Goal: Find specific page/section: Find specific page/section

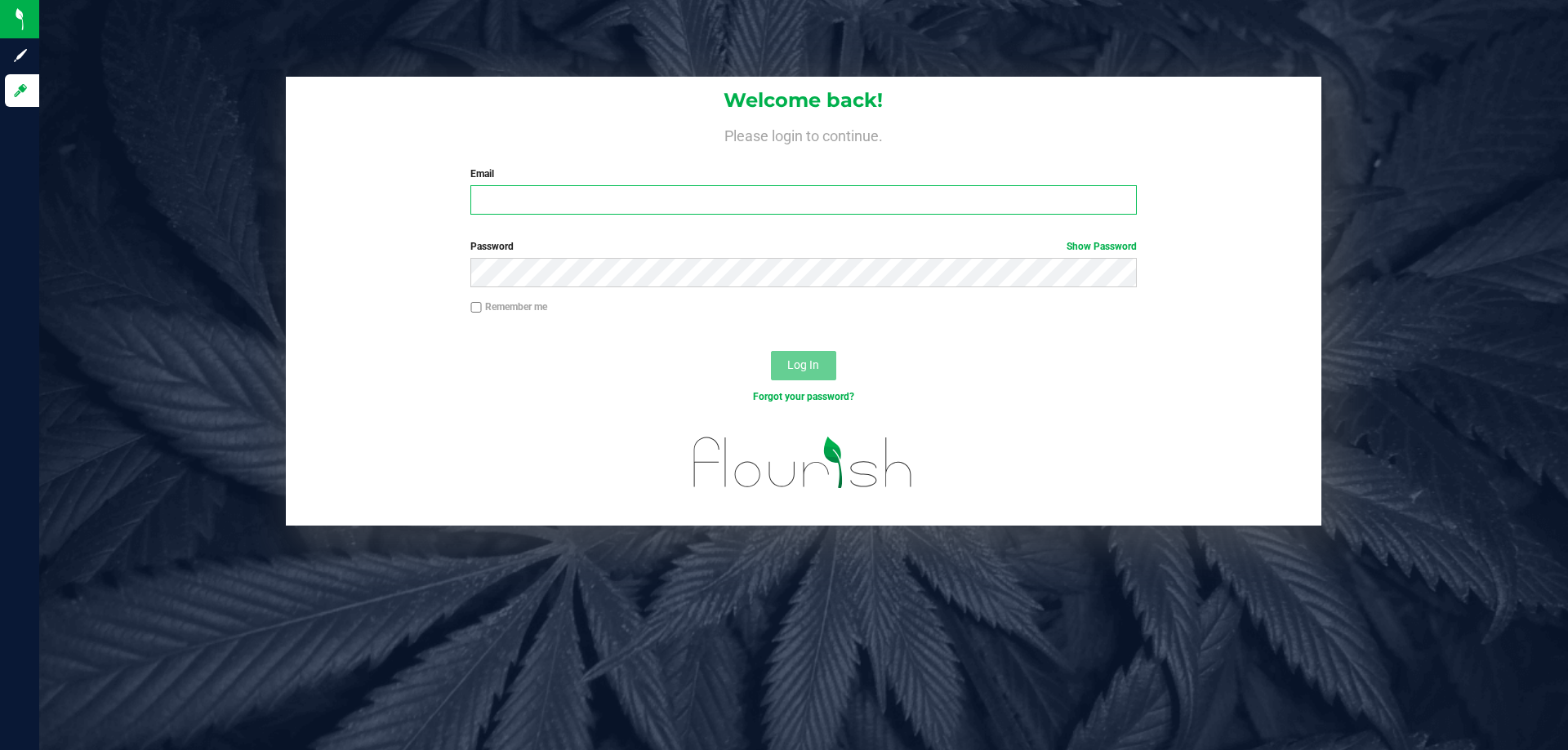
click at [523, 193] on input "Email" at bounding box center [803, 200] width 666 height 29
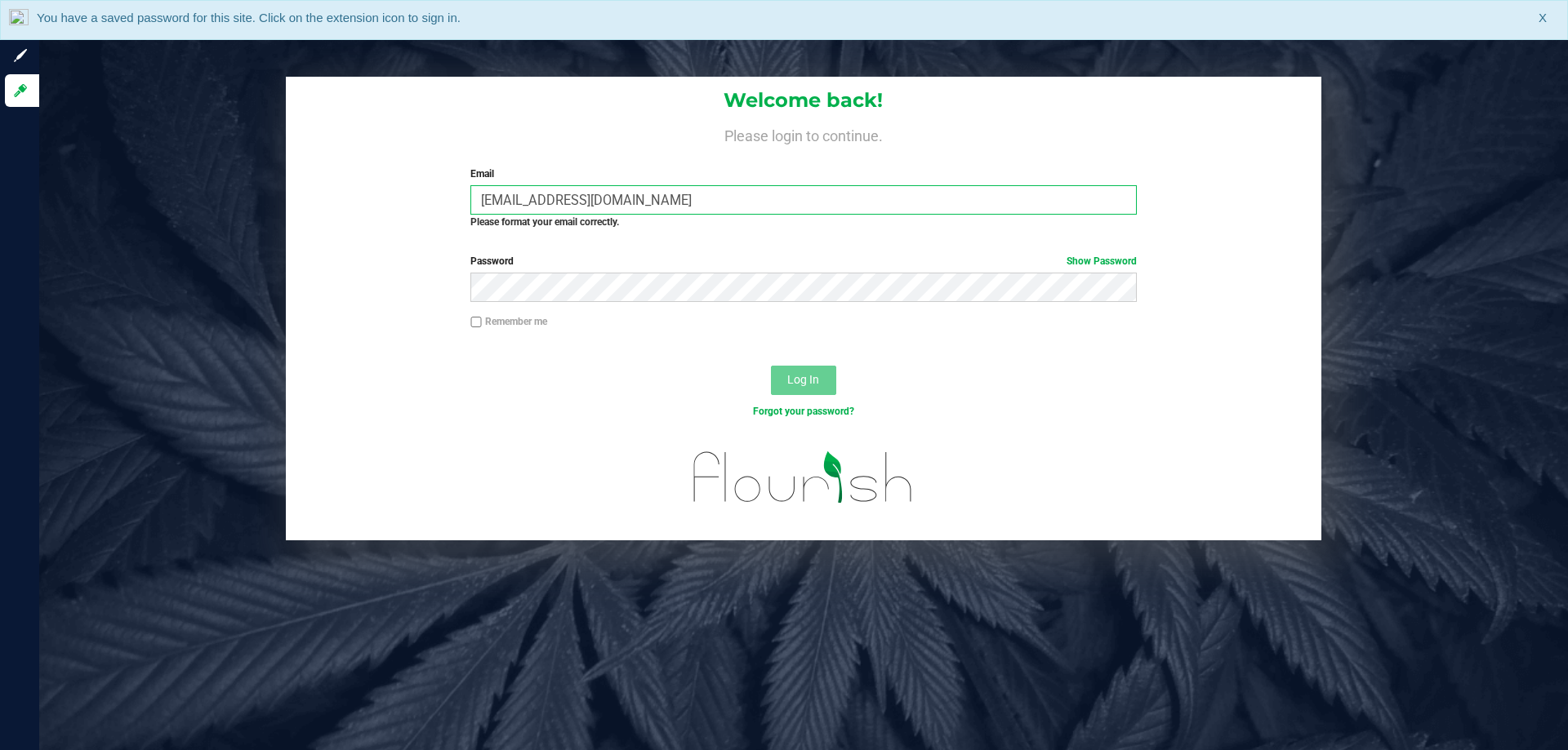
type input "[EMAIL_ADDRESS][DOMAIN_NAME]"
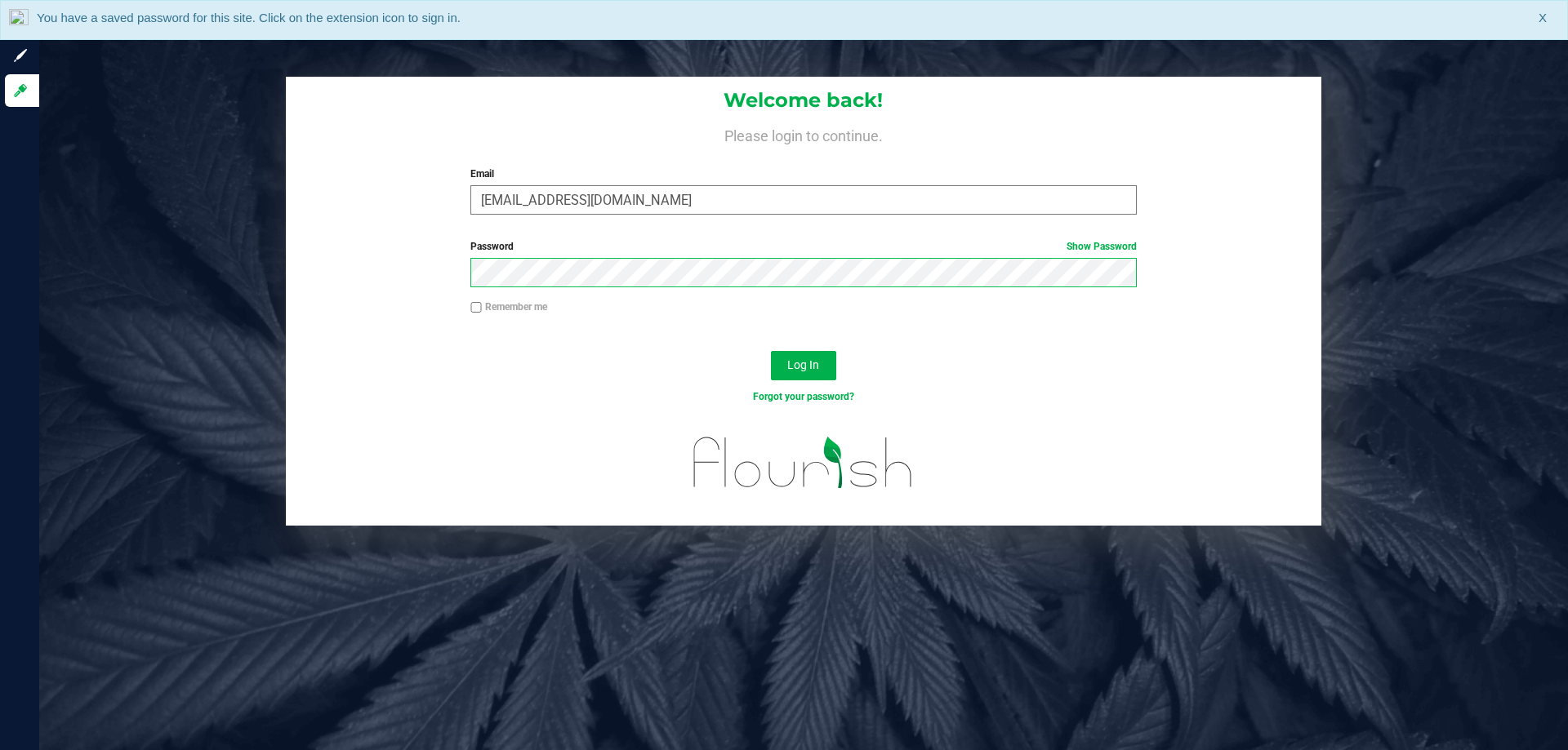
click at [771, 352] on button "Log In" at bounding box center [803, 366] width 66 height 29
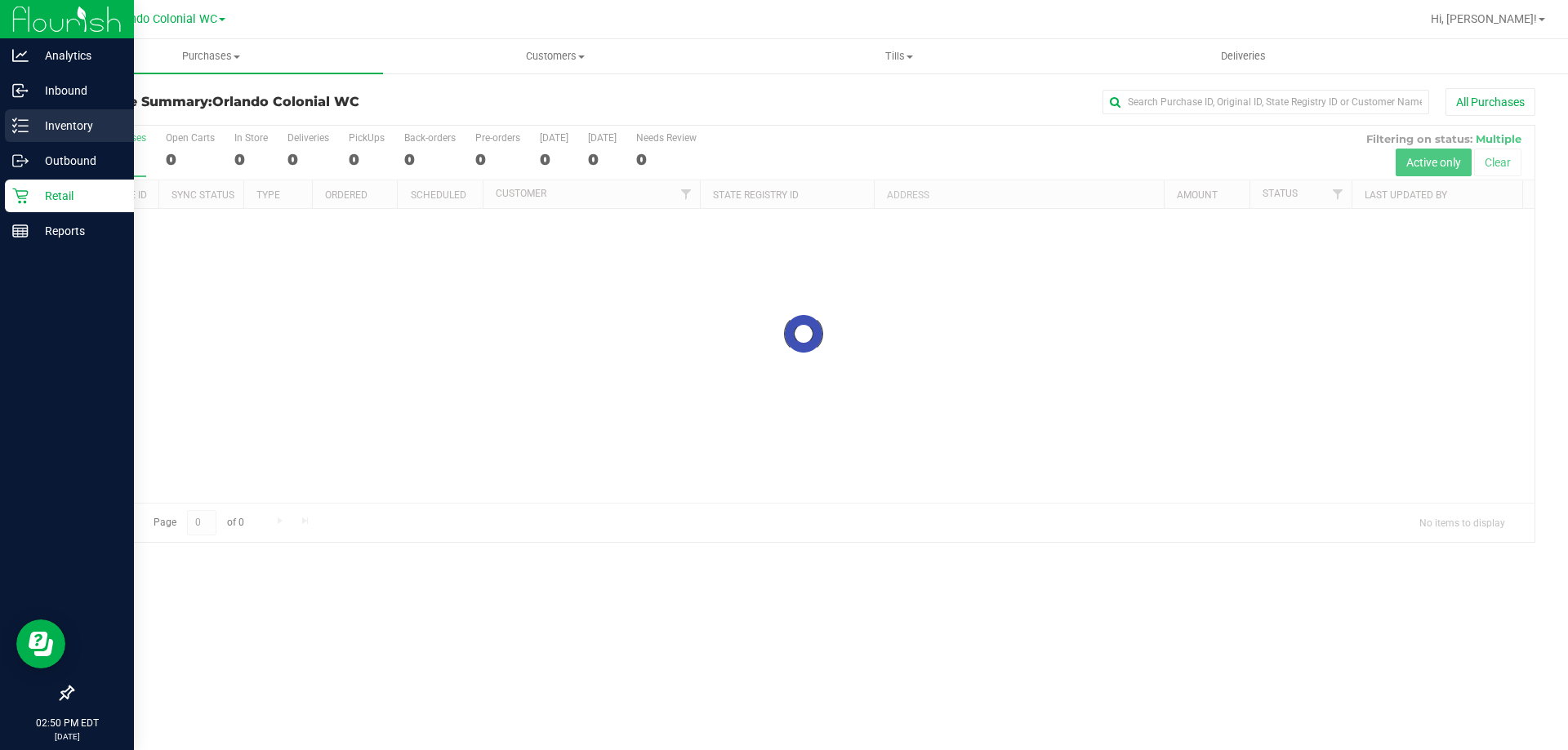
click at [61, 116] on p "Inventory" at bounding box center [77, 125] width 98 height 20
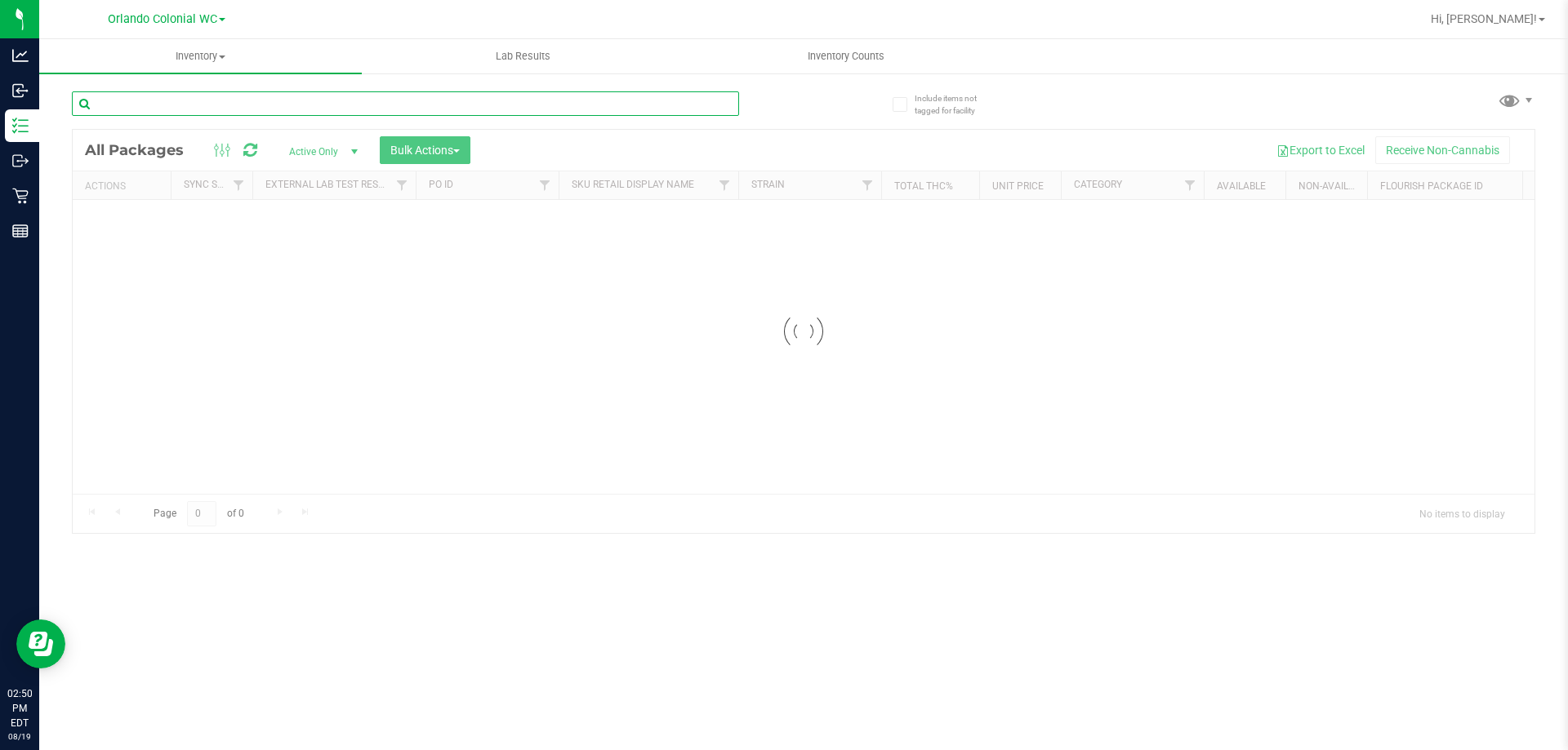
click at [375, 101] on input "text" at bounding box center [404, 103] width 667 height 24
type input "h"
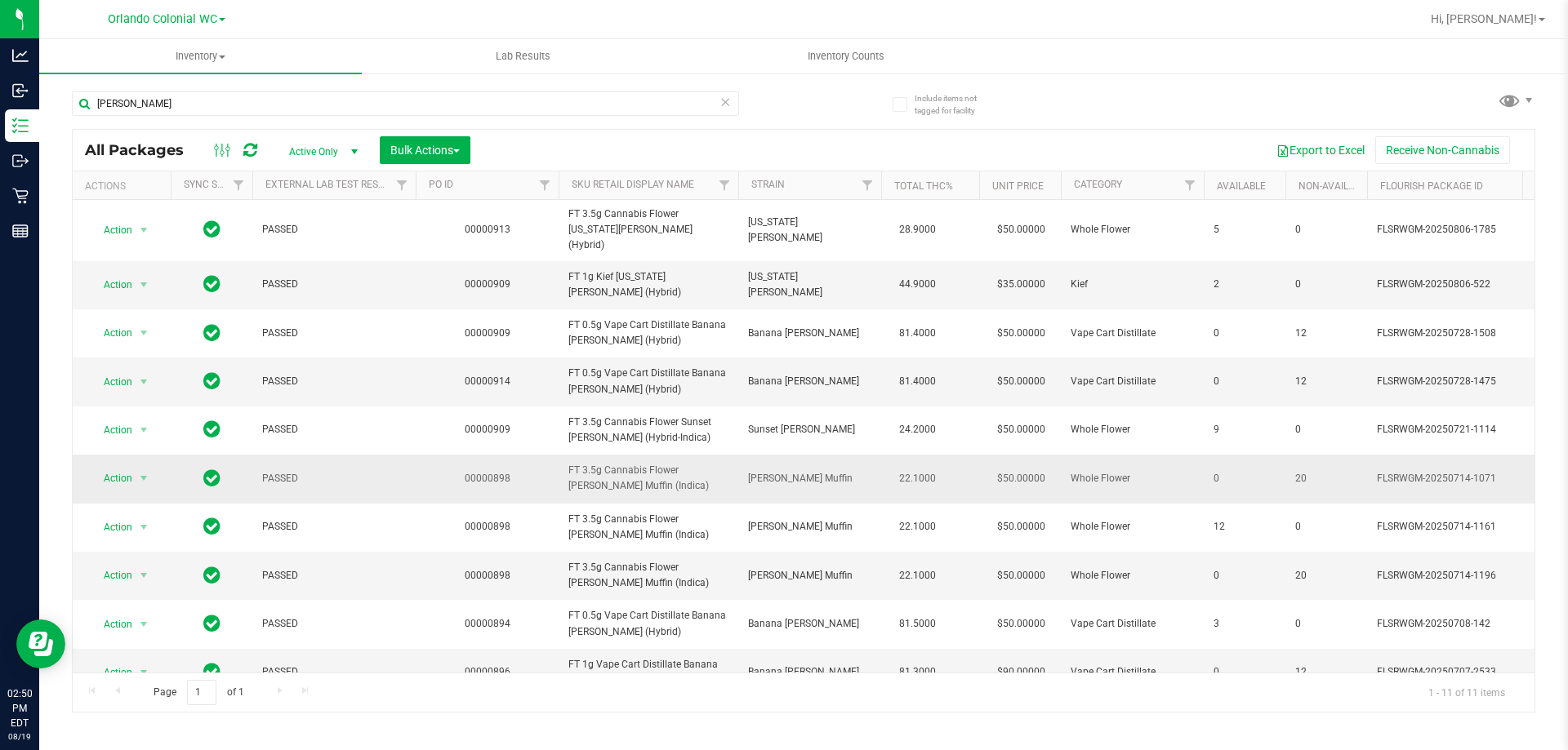
click at [665, 454] on td "FT 3.5g Cannabis Flower [PERSON_NAME] Muffin (Indica)" at bounding box center [647, 478] width 179 height 48
copy tr "FT 3.5g Cannabis Flower [PERSON_NAME] Muffin (Indica)"
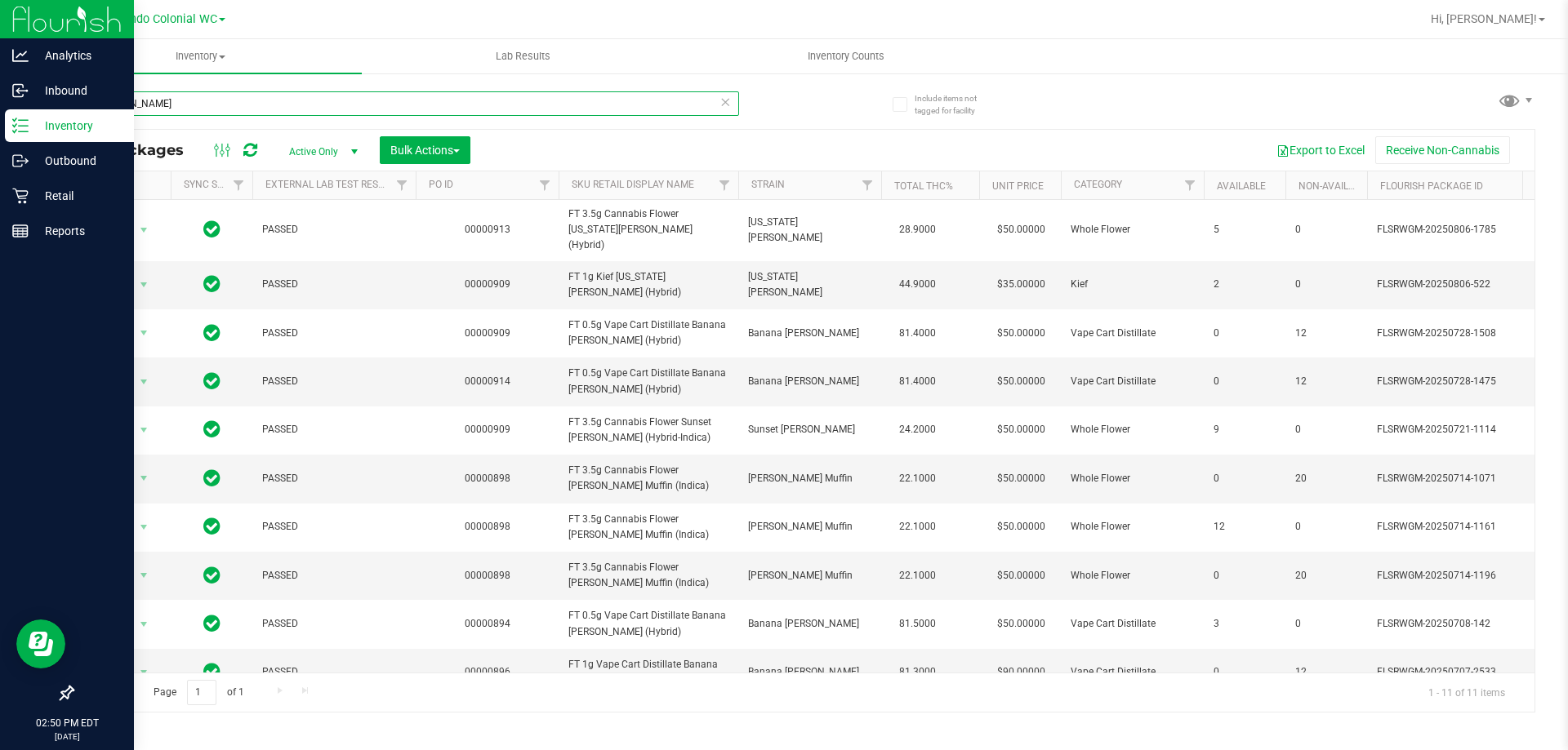
drag, startPoint x: 160, startPoint y: 100, endPoint x: 42, endPoint y: 111, distance: 118.5
click at [0, 111] on div "Analytics Inbound Inventory Outbound Retail Reports 02:50 PM EDT [DATE] 08/19 O…" at bounding box center [784, 375] width 1568 height 750
paste input "FT 3.5g Cannabis Flower [PERSON_NAME] Muffin (Indica)"
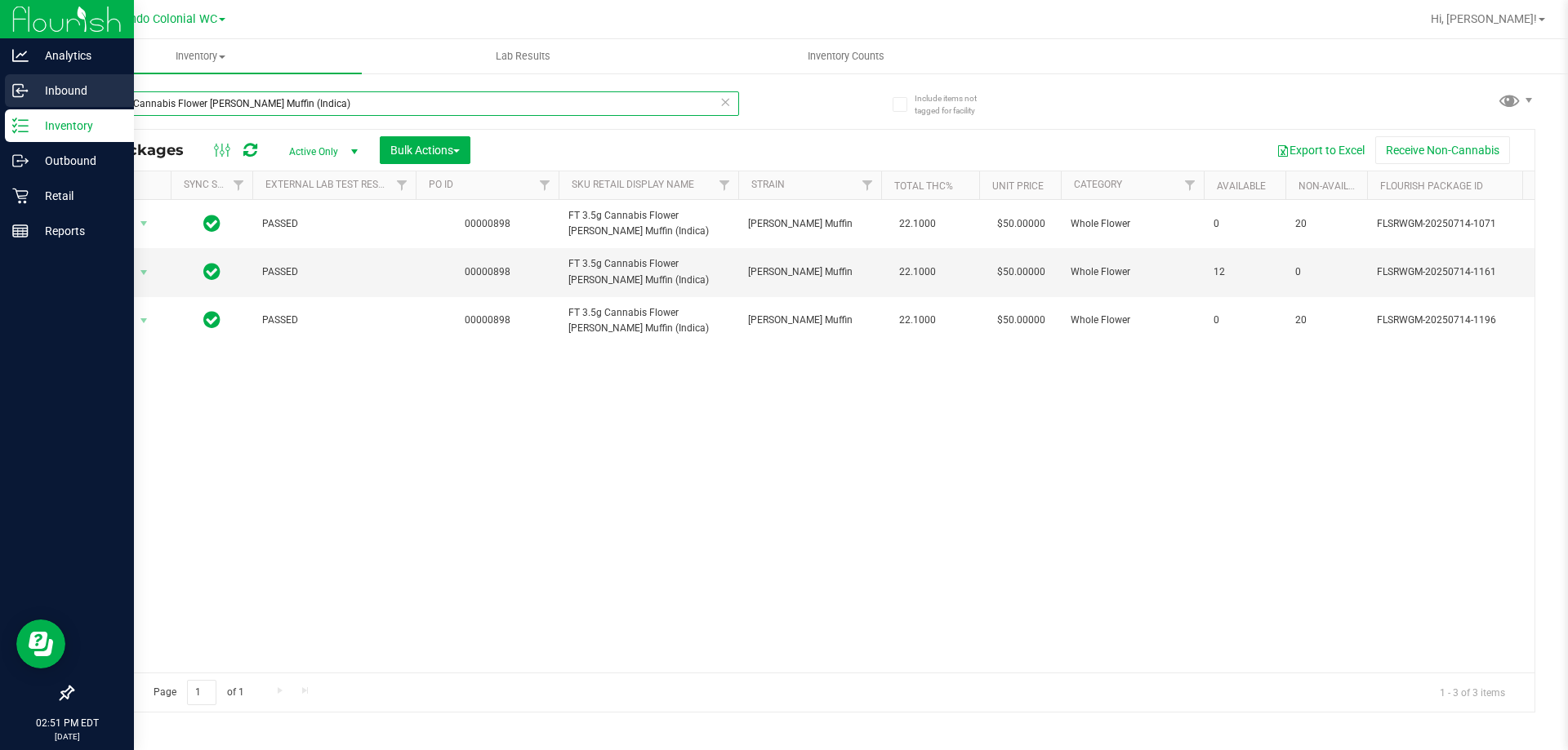
drag, startPoint x: 27, startPoint y: 104, endPoint x: 0, endPoint y: 102, distance: 27.1
click at [0, 104] on div "Analytics Inbound Inventory Outbound Retail Reports 02:51 PM EDT [DATE] 08/19 O…" at bounding box center [784, 375] width 1568 height 750
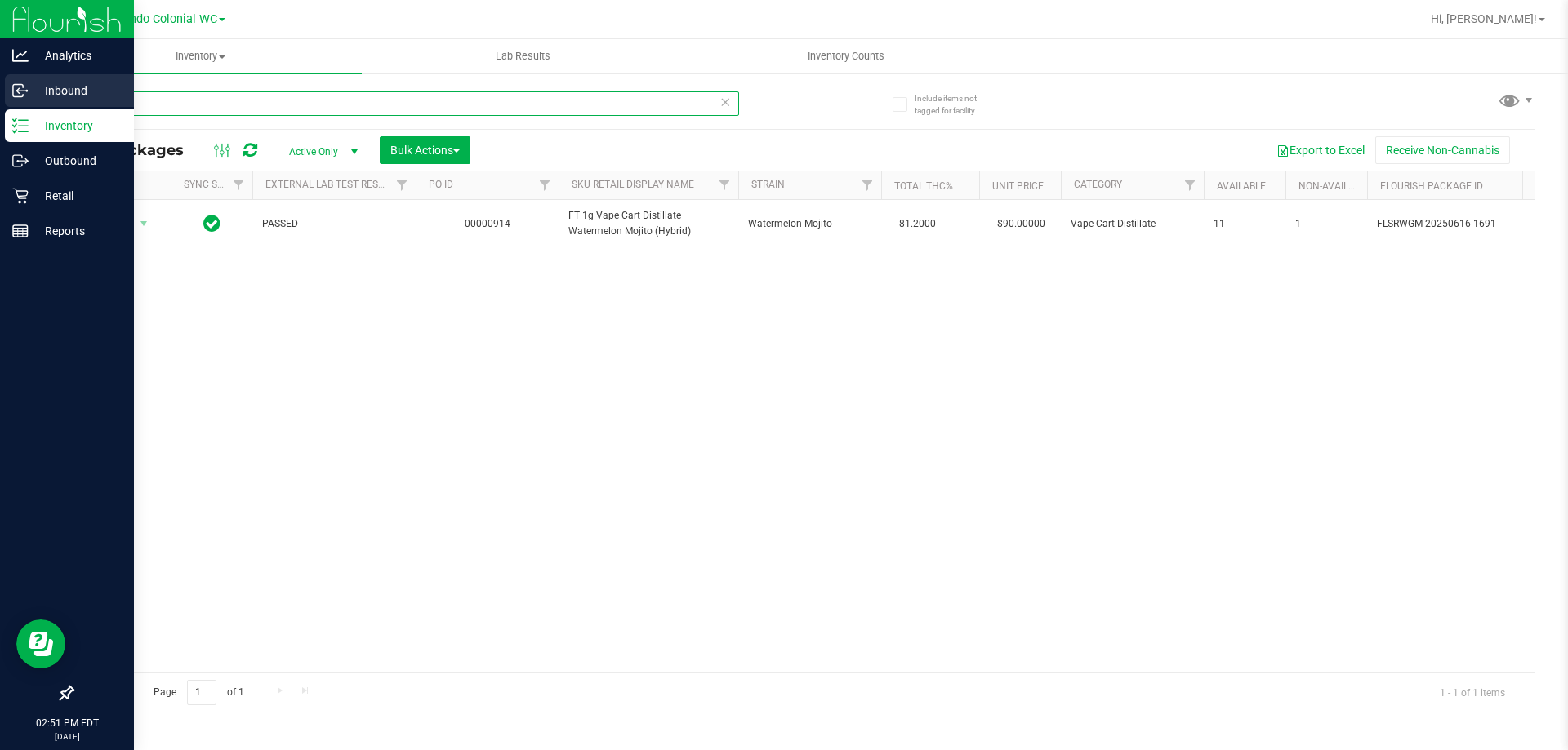
drag, startPoint x: 184, startPoint y: 109, endPoint x: 0, endPoint y: 98, distance: 184.3
click at [0, 119] on div "Analytics Inbound Inventory Outbound Retail Reports 02:51 PM EDT [DATE] 08/19 O…" at bounding box center [784, 375] width 1568 height 750
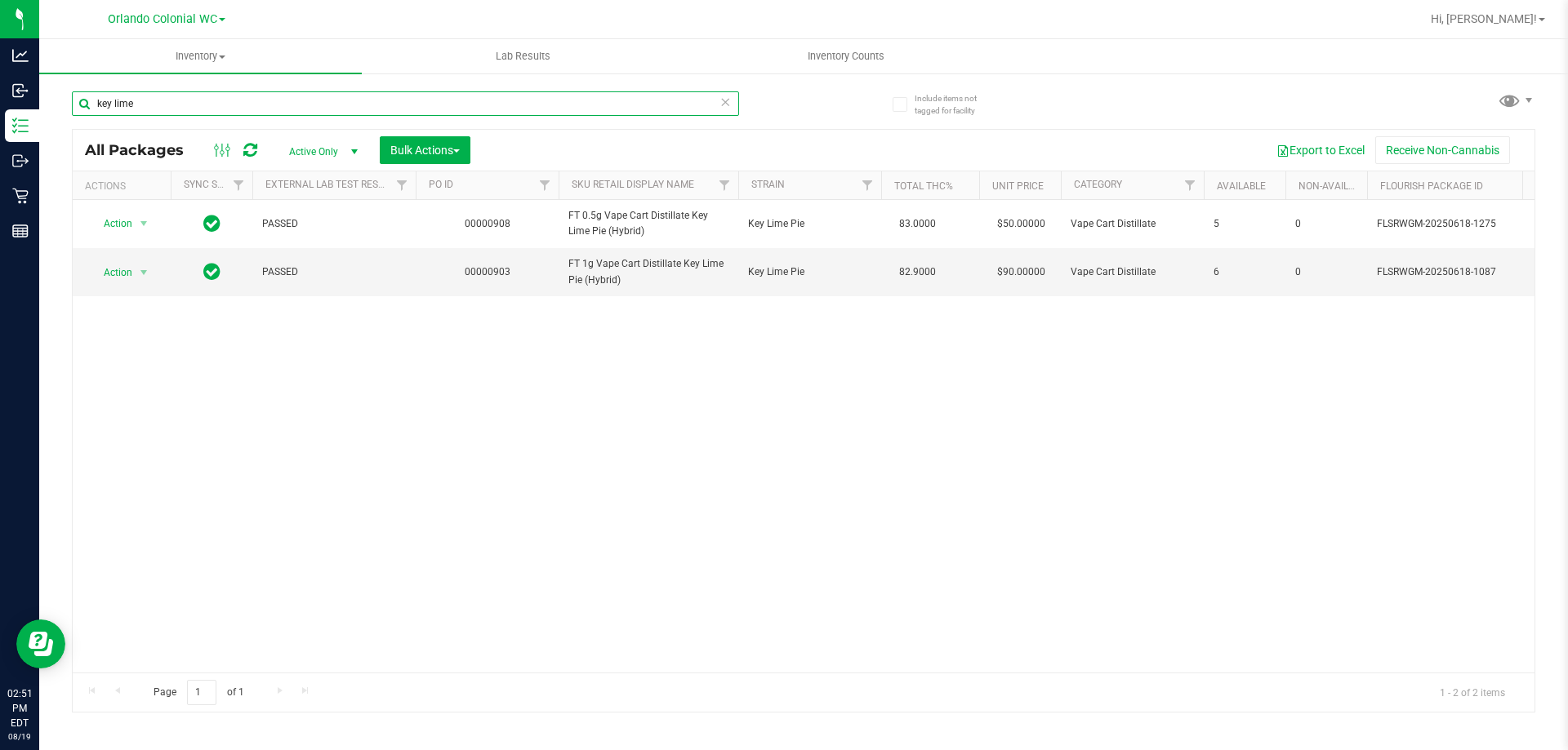
type input "key lime"
click at [1510, 21] on span "Hi, [PERSON_NAME]!" at bounding box center [1484, 19] width 106 height 13
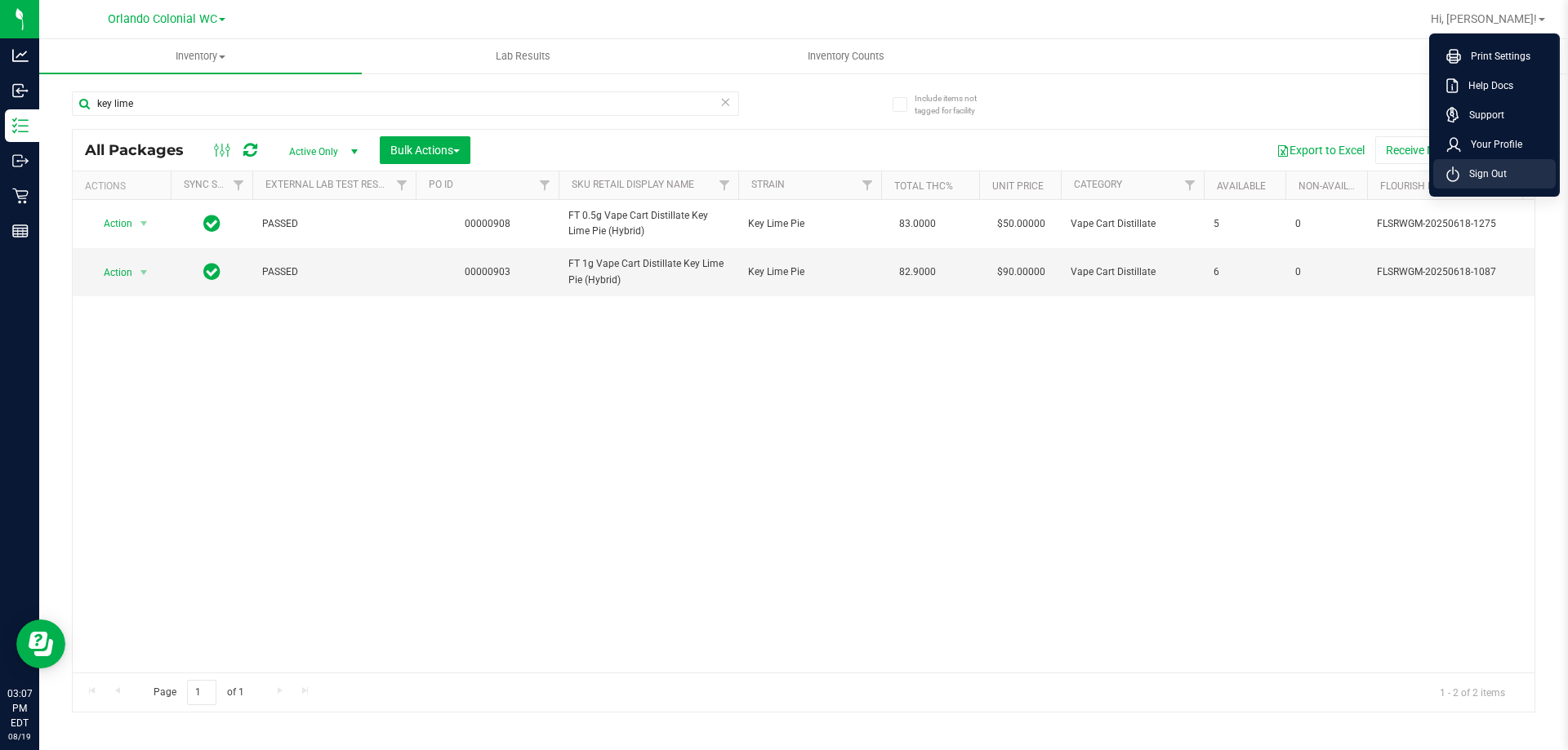
click at [1482, 173] on span "Sign Out" at bounding box center [1483, 173] width 47 height 17
